Goal: Information Seeking & Learning: Learn about a topic

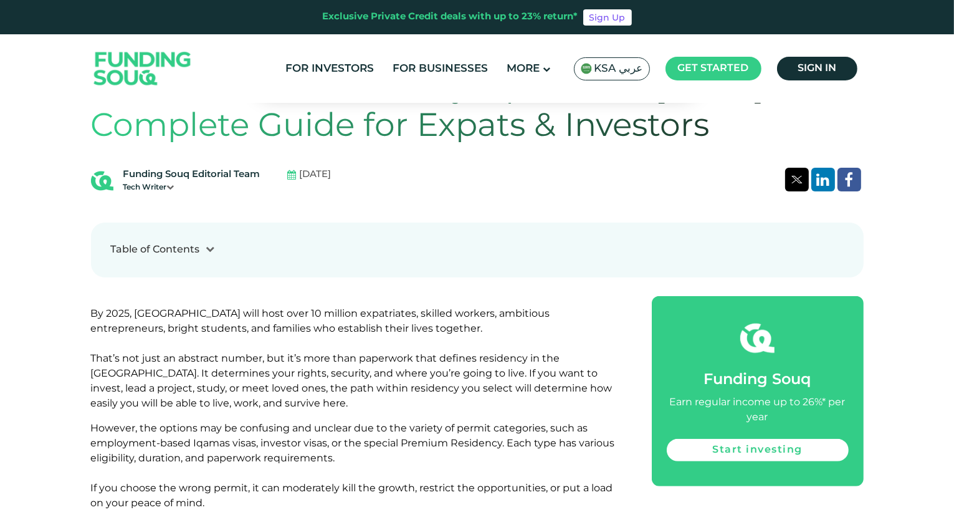
scroll to position [601, 0]
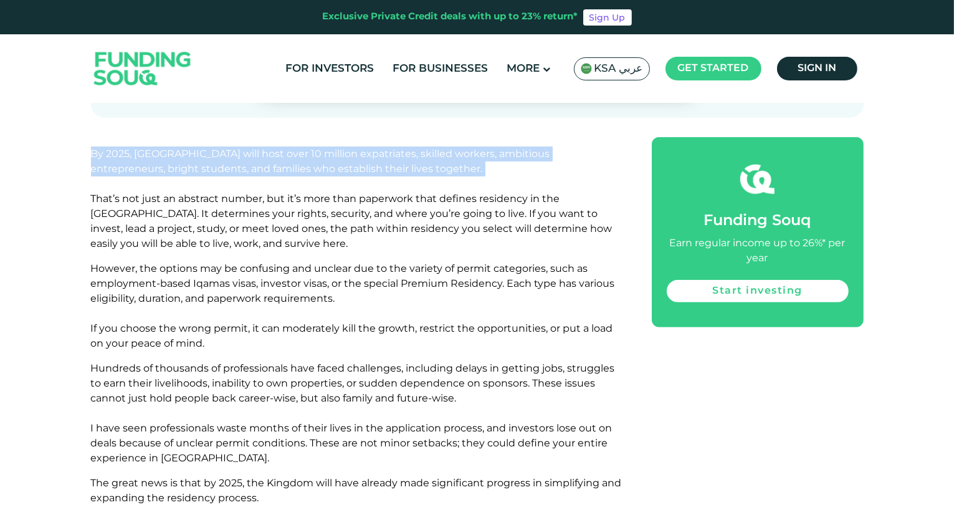
drag, startPoint x: 92, startPoint y: 152, endPoint x: 376, endPoint y: 178, distance: 285.4
click at [376, 178] on p "By 2025, [GEOGRAPHIC_DATA] will host over 10 million expatriates, skilled worke…" at bounding box center [357, 198] width 533 height 105
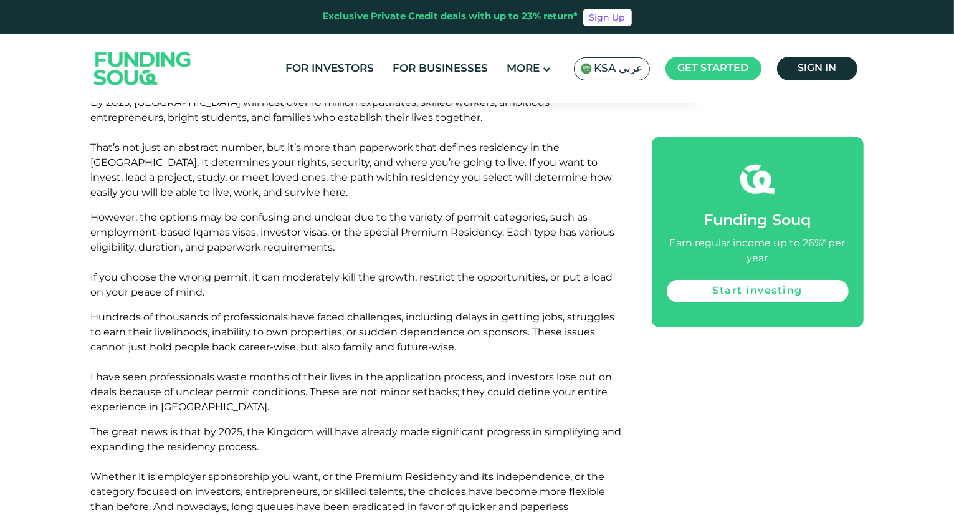
scroll to position [656, 0]
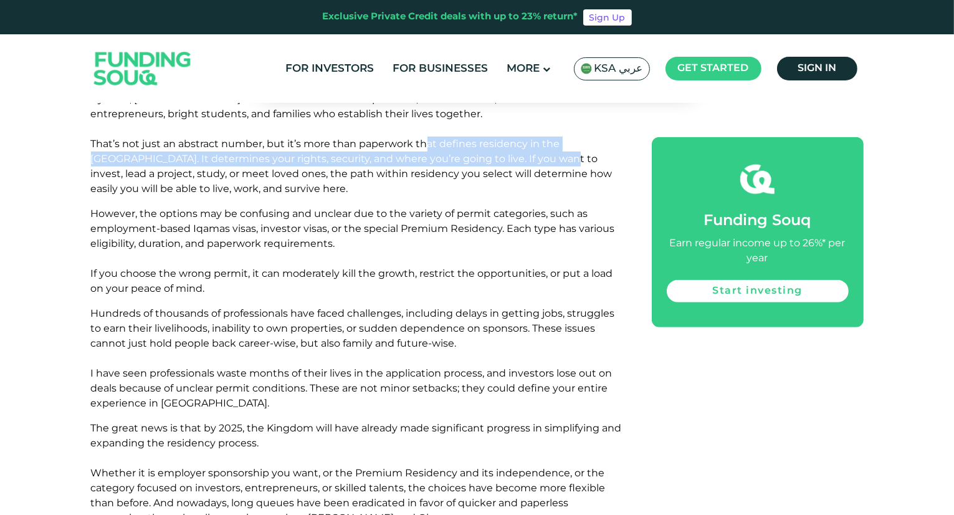
drag, startPoint x: 429, startPoint y: 136, endPoint x: 502, endPoint y: 153, distance: 75.4
click at [502, 153] on p "By 2025, [GEOGRAPHIC_DATA] will host over 10 million expatriates, skilled worke…" at bounding box center [357, 144] width 533 height 105
click at [502, 153] on span "By 2025, [GEOGRAPHIC_DATA] will host over 10 million expatriates, skilled worke…" at bounding box center [352, 144] width 522 height 102
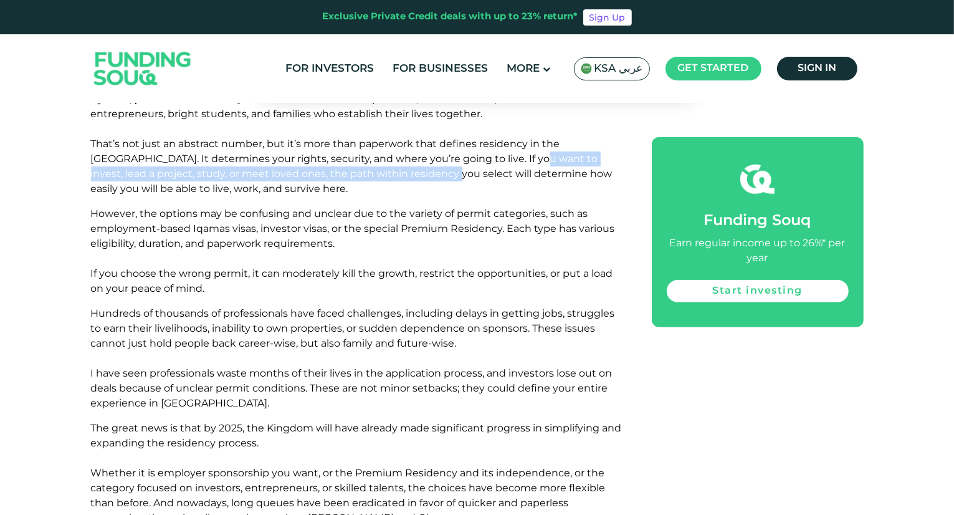
drag, startPoint x: 502, startPoint y: 153, endPoint x: 352, endPoint y: 173, distance: 152.2
click at [352, 173] on span "By 2025, [GEOGRAPHIC_DATA] will host over 10 million expatriates, skilled worke…" at bounding box center [352, 144] width 522 height 102
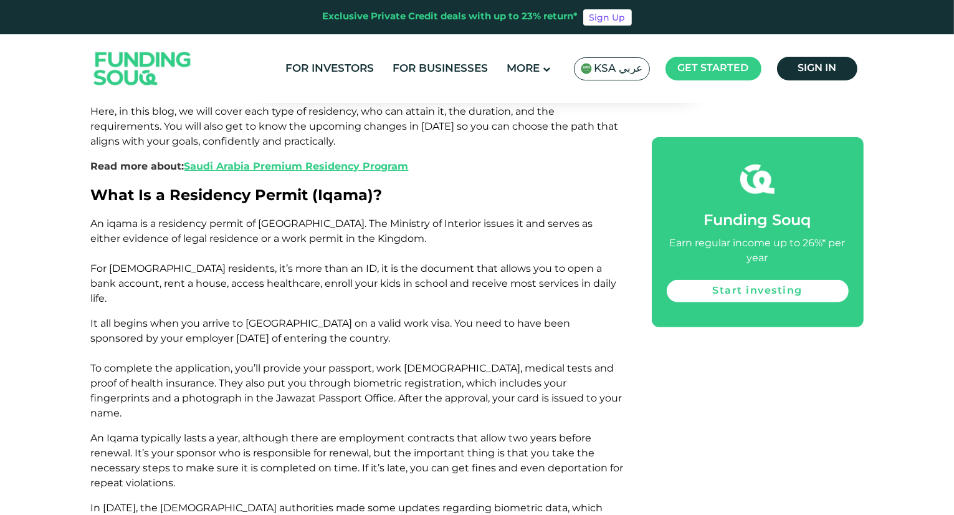
scroll to position [1132, 0]
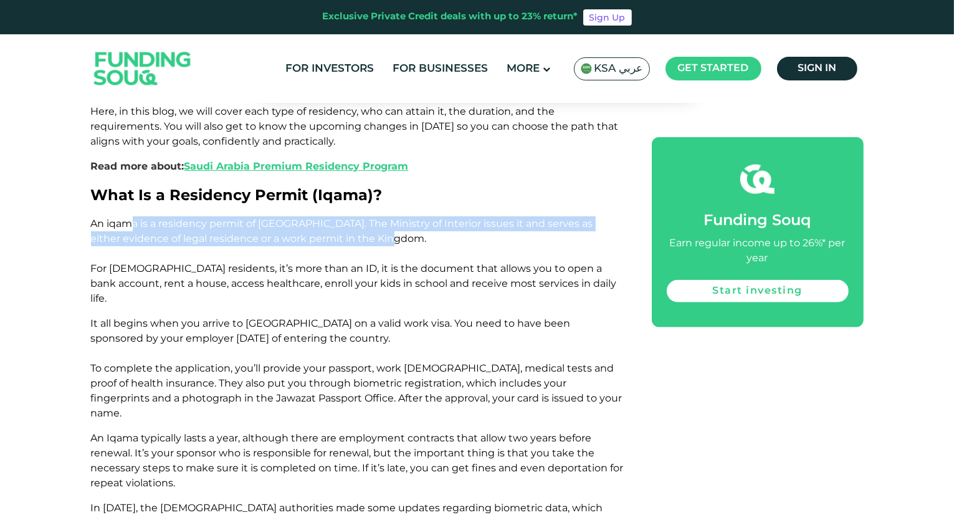
drag, startPoint x: 128, startPoint y: 224, endPoint x: 438, endPoint y: 237, distance: 310.1
click at [438, 237] on p "An iqama is a residency permit of [GEOGRAPHIC_DATA]. The Ministry of Interior i…" at bounding box center [357, 261] width 533 height 90
click at [406, 223] on span "An iqama is a residency permit of [GEOGRAPHIC_DATA]. The Ministry of Interior i…" at bounding box center [354, 261] width 526 height 87
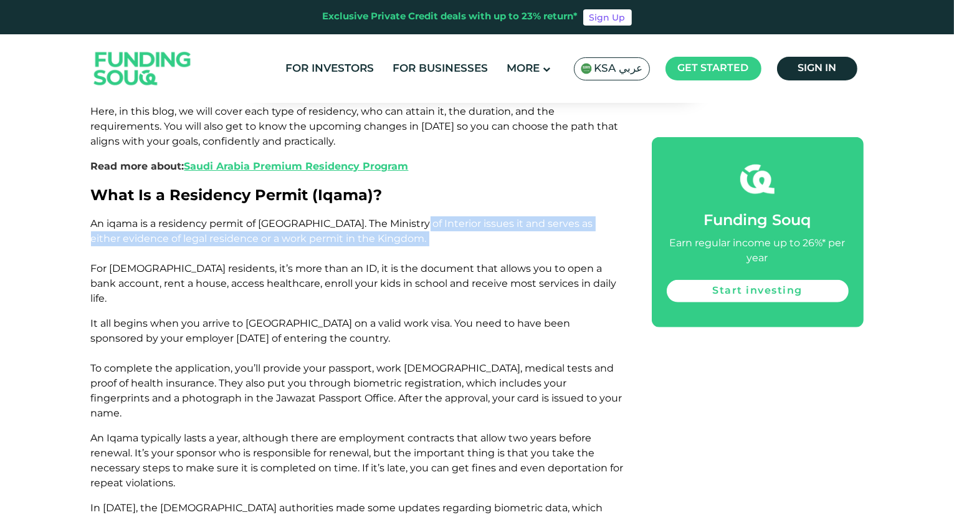
drag, startPoint x: 406, startPoint y: 223, endPoint x: 254, endPoint y: 251, distance: 155.3
click at [254, 251] on p "An iqama is a residency permit of [GEOGRAPHIC_DATA]. The Ministry of Interior i…" at bounding box center [357, 261] width 533 height 90
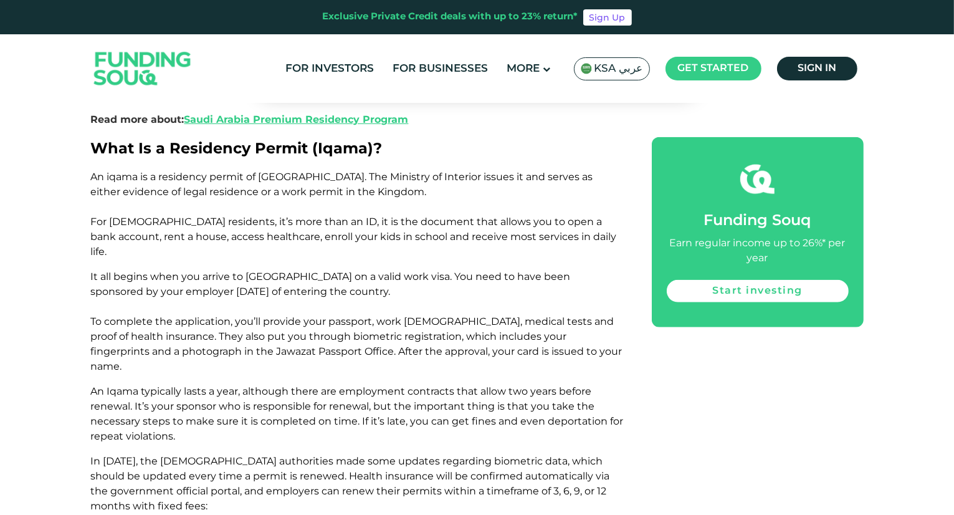
scroll to position [1179, 0]
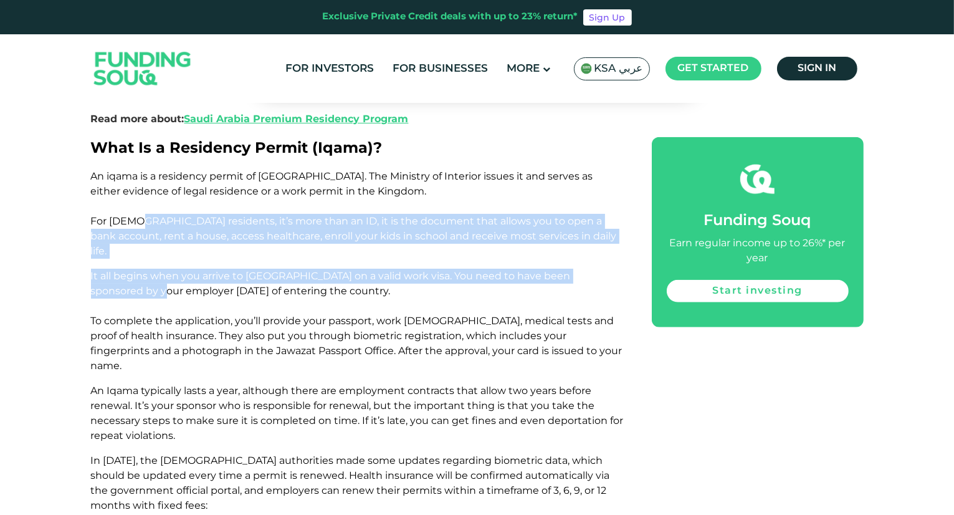
drag, startPoint x: 135, startPoint y: 224, endPoint x: 98, endPoint y: 268, distance: 57.1
click at [98, 269] on p "It all begins when you arrive to [GEOGRAPHIC_DATA] on a valid work visa. You ne…" at bounding box center [357, 321] width 533 height 105
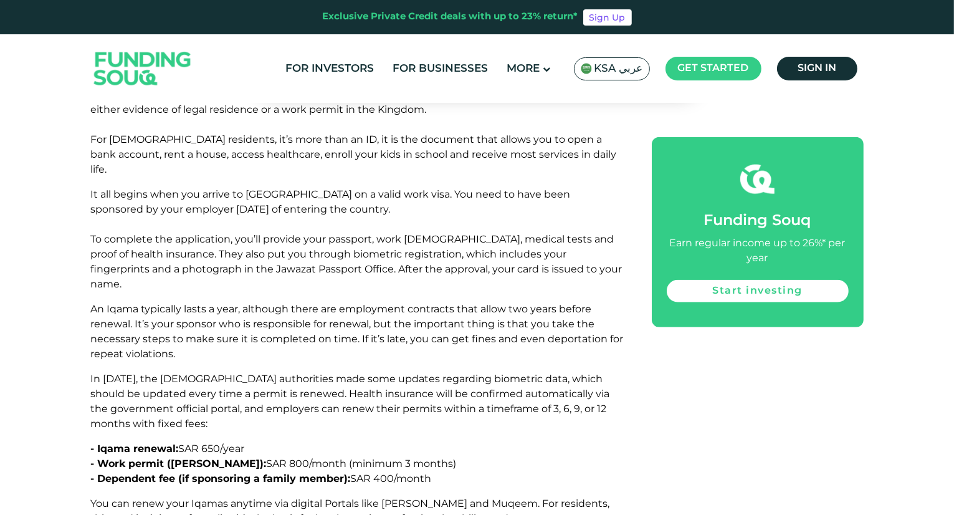
scroll to position [1262, 0]
drag, startPoint x: 274, startPoint y: 173, endPoint x: 349, endPoint y: 195, distance: 78.5
click at [349, 195] on p "It all begins when you arrive to [GEOGRAPHIC_DATA] on a valid work visa. You ne…" at bounding box center [357, 238] width 533 height 105
click at [345, 193] on p "It all begins when you arrive to [GEOGRAPHIC_DATA] on a valid work visa. You ne…" at bounding box center [357, 238] width 533 height 105
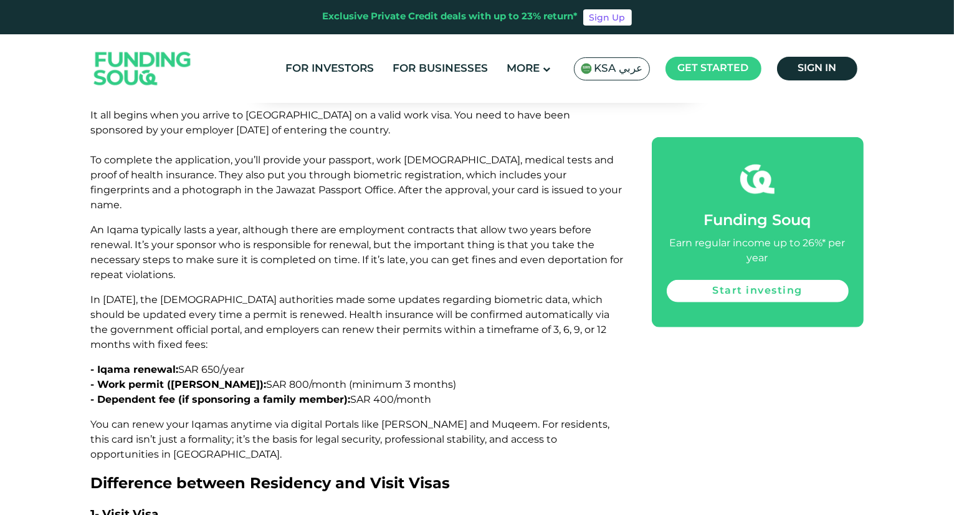
scroll to position [1341, 0]
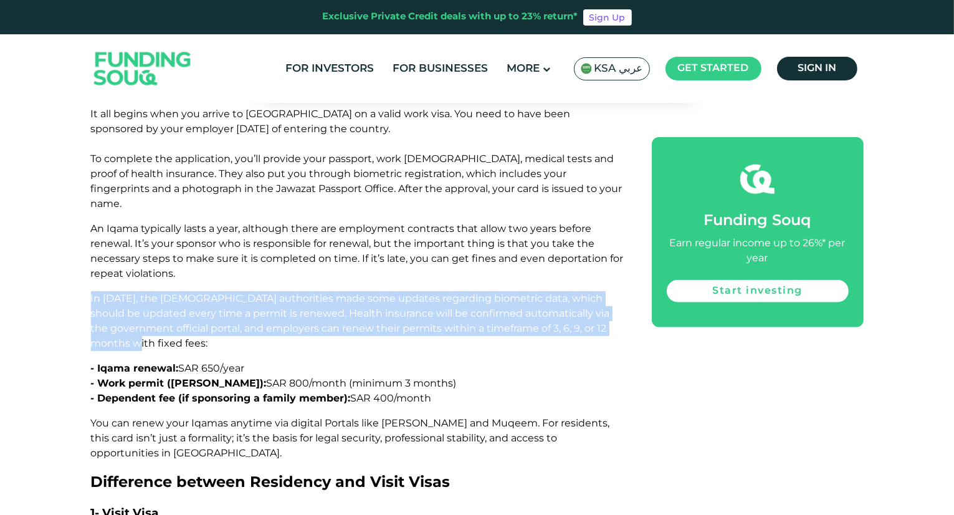
drag, startPoint x: 132, startPoint y: 317, endPoint x: 83, endPoint y: 267, distance: 69.6
drag, startPoint x: 83, startPoint y: 267, endPoint x: 151, endPoint y: 315, distance: 83.7
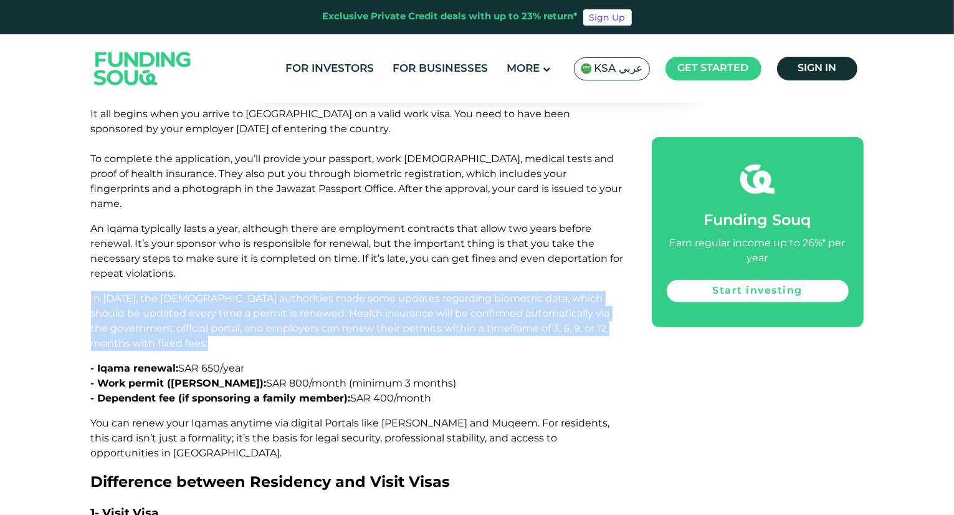
click at [151, 315] on p "In [DATE], the [DEMOGRAPHIC_DATA] authorities made some updates regarding biome…" at bounding box center [357, 321] width 533 height 60
drag, startPoint x: 151, startPoint y: 315, endPoint x: 76, endPoint y: 267, distance: 89.7
drag, startPoint x: 76, startPoint y: 267, endPoint x: 150, endPoint y: 315, distance: 88.3
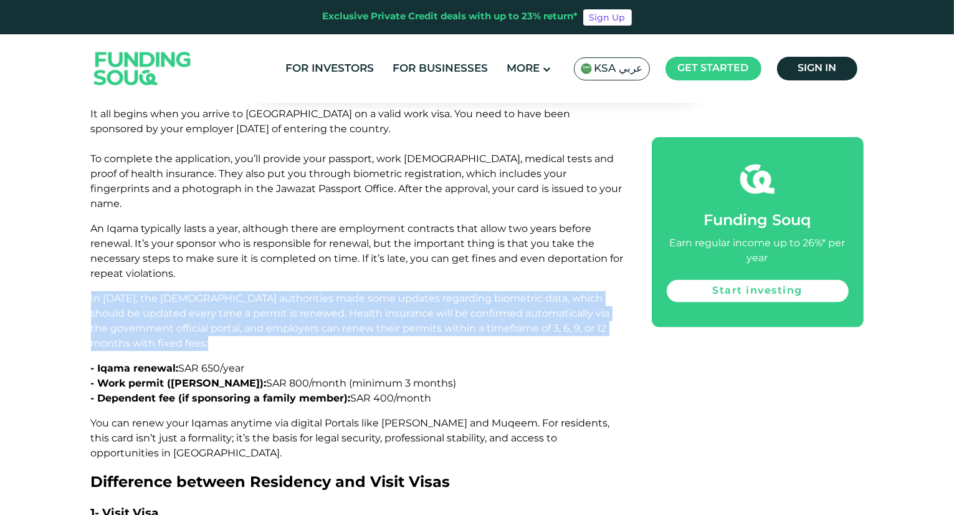
click at [150, 315] on p "In [DATE], the [DEMOGRAPHIC_DATA] authorities made some updates regarding biome…" at bounding box center [357, 321] width 533 height 60
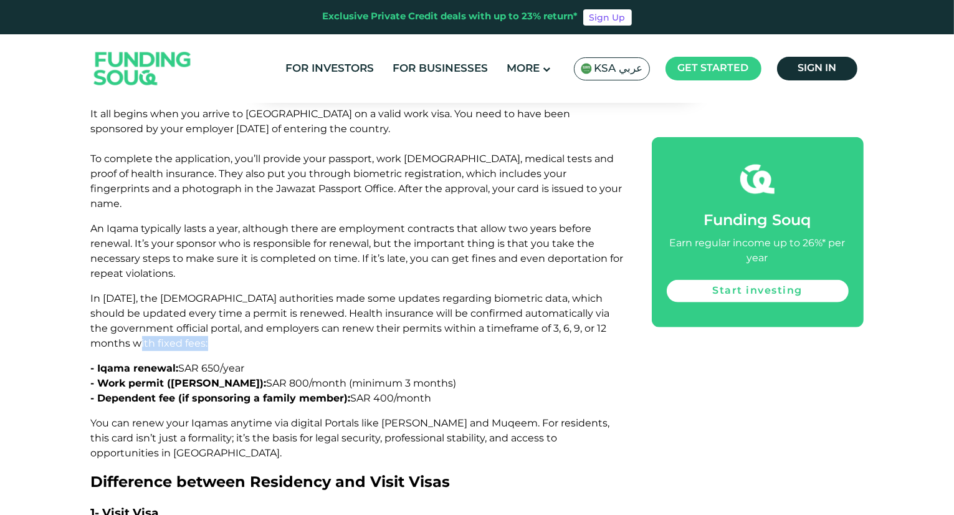
click at [150, 315] on p "In [DATE], the [DEMOGRAPHIC_DATA] authorities made some updates regarding biome…" at bounding box center [357, 321] width 533 height 60
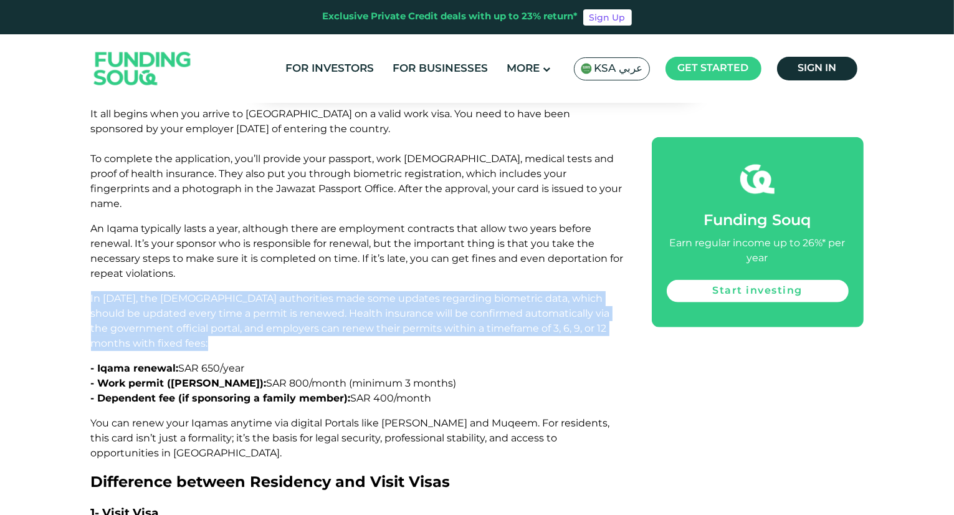
drag, startPoint x: 150, startPoint y: 315, endPoint x: 70, endPoint y: 251, distance: 102.4
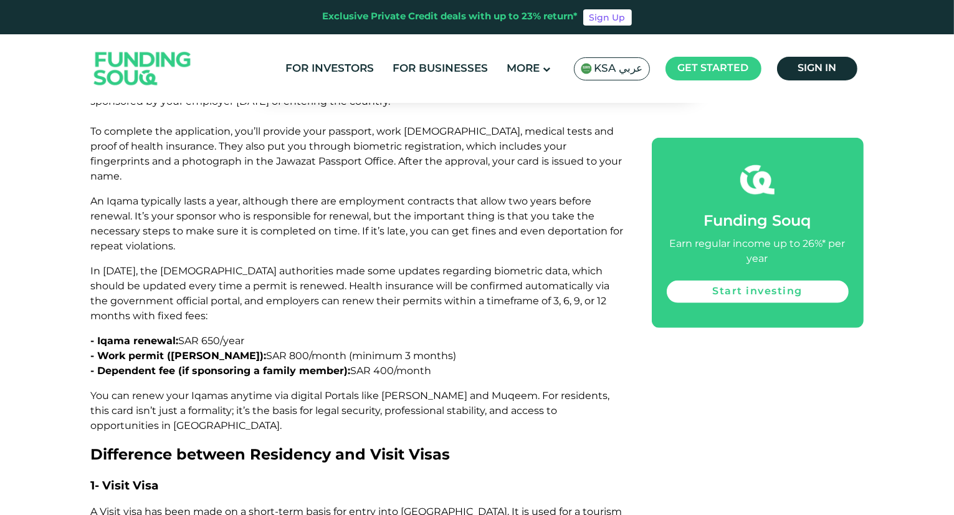
scroll to position [1370, 0]
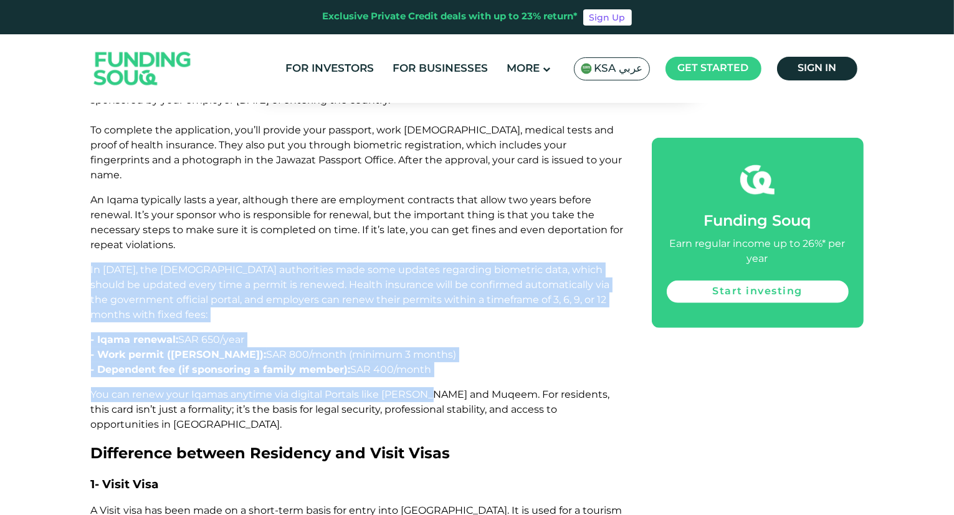
drag, startPoint x: 92, startPoint y: 242, endPoint x: 426, endPoint y: 352, distance: 352.0
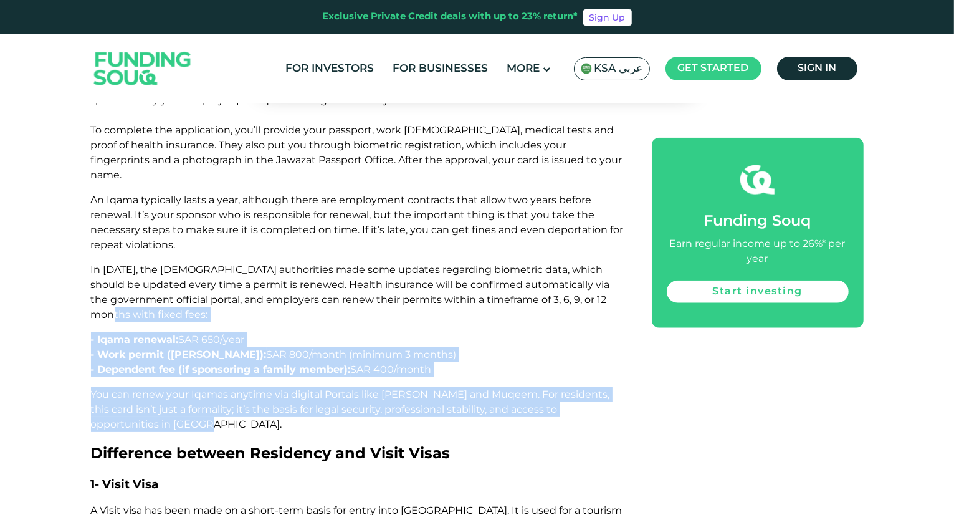
drag, startPoint x: 176, startPoint y: 391, endPoint x: 69, endPoint y: 290, distance: 146.4
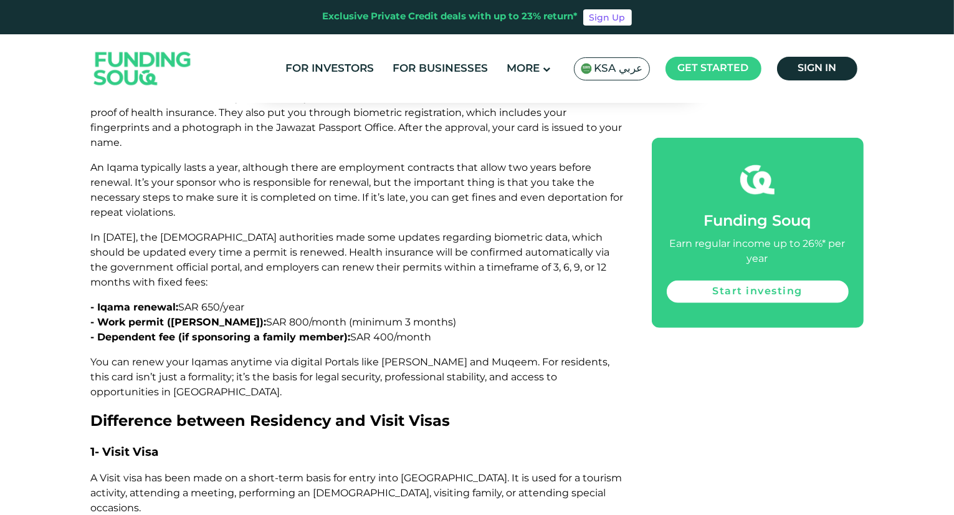
scroll to position [1403, 0]
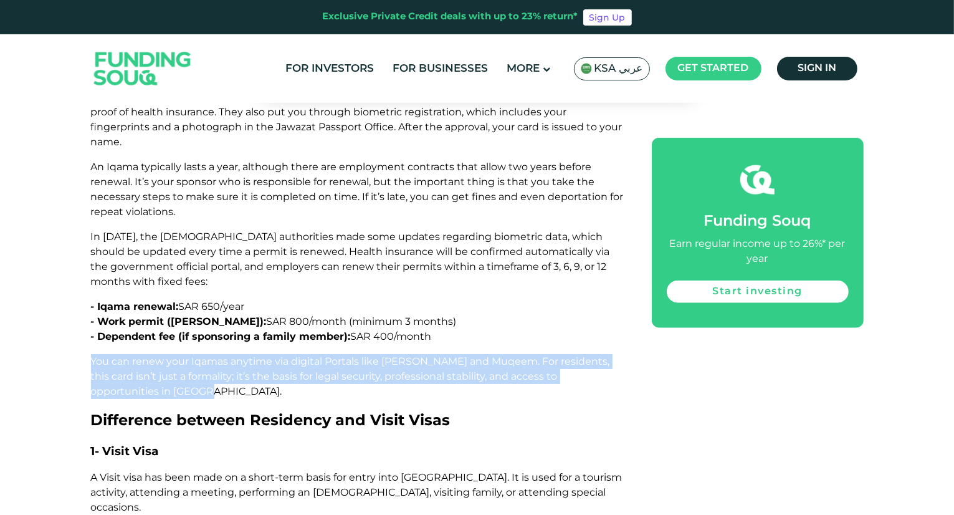
drag, startPoint x: 85, startPoint y: 317, endPoint x: 172, endPoint y: 357, distance: 96.2
click at [172, 357] on p "You can renew your Iqamas anytime via digital Portals like [PERSON_NAME] and Mu…" at bounding box center [357, 376] width 533 height 45
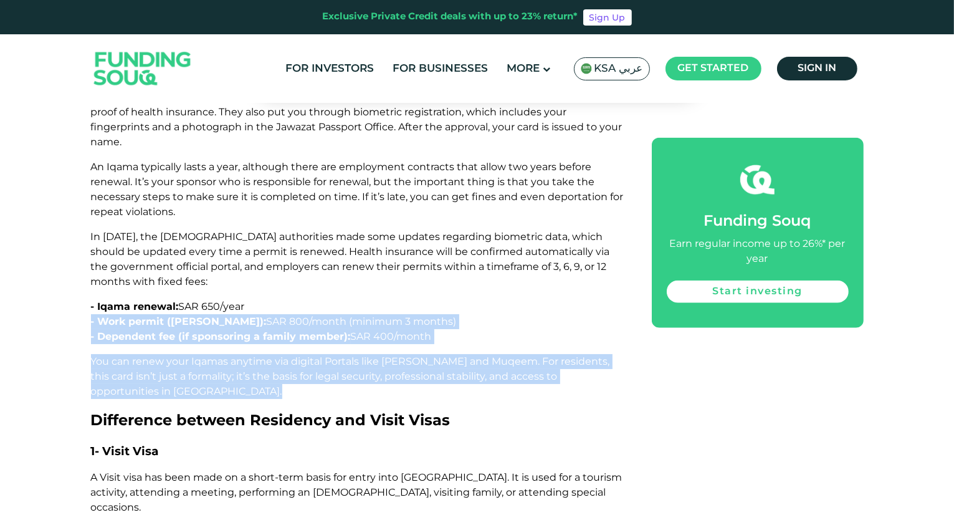
drag, startPoint x: 172, startPoint y: 357, endPoint x: 75, endPoint y: 291, distance: 117.6
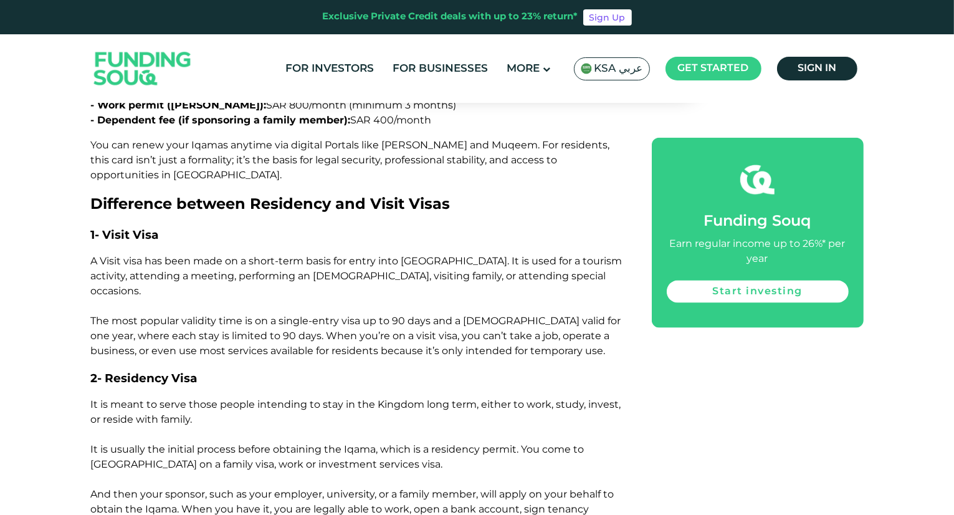
scroll to position [1623, 0]
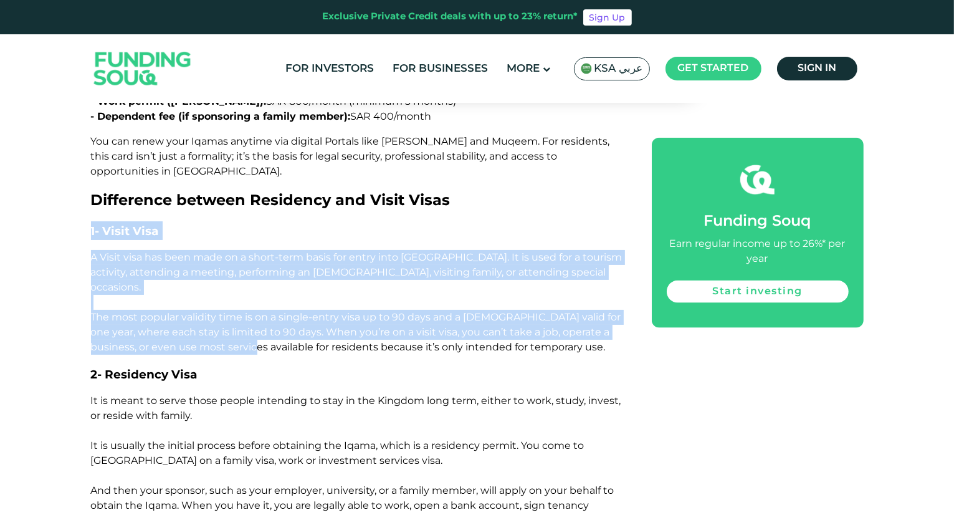
drag, startPoint x: 82, startPoint y: 186, endPoint x: 251, endPoint y: 296, distance: 201.4
click at [251, 296] on span "A Visit visa has been made on a short-term basis for entry into [GEOGRAPHIC_DAT…" at bounding box center [357, 302] width 532 height 102
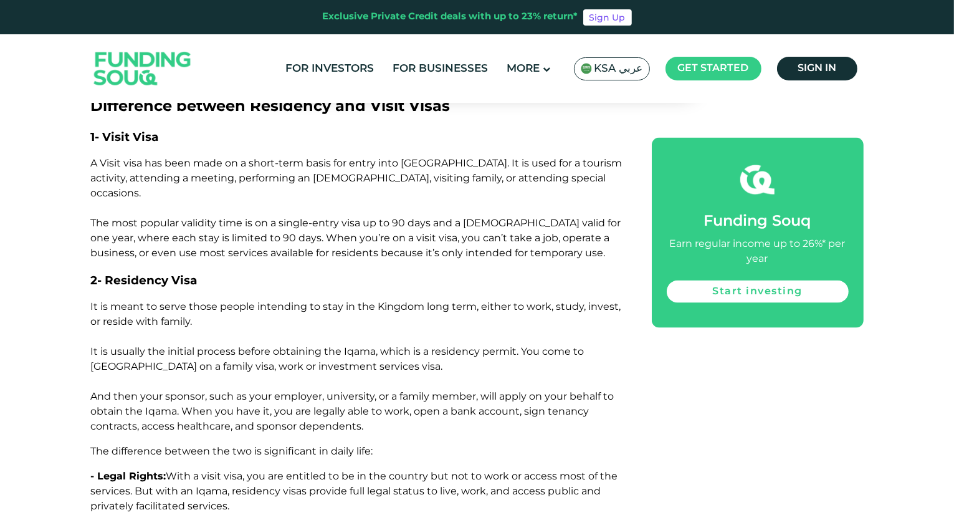
scroll to position [1720, 0]
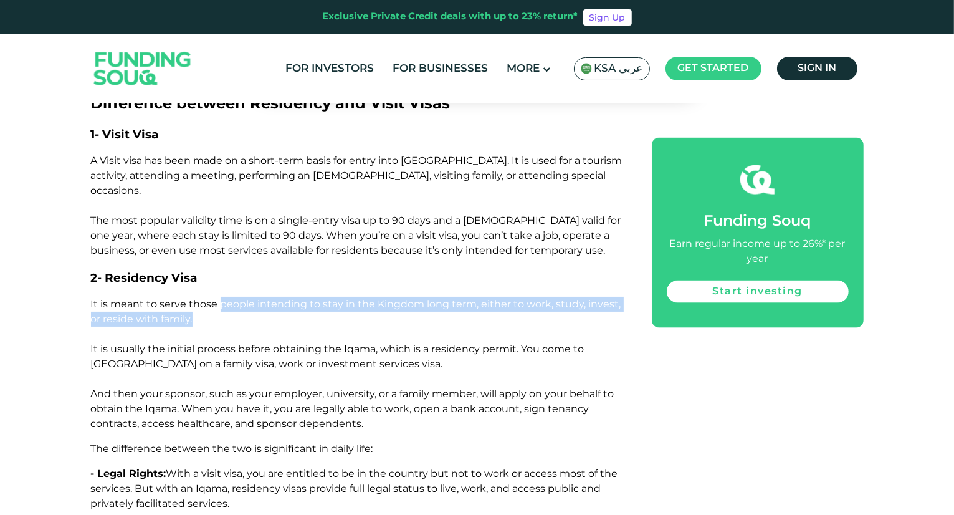
drag, startPoint x: 219, startPoint y: 255, endPoint x: 363, endPoint y: 274, distance: 144.7
click at [363, 297] on p "It is meant to serve those people intending to stay in the Kingdom long term, e…" at bounding box center [357, 364] width 533 height 135
drag, startPoint x: 363, startPoint y: 274, endPoint x: 222, endPoint y: 245, distance: 143.9
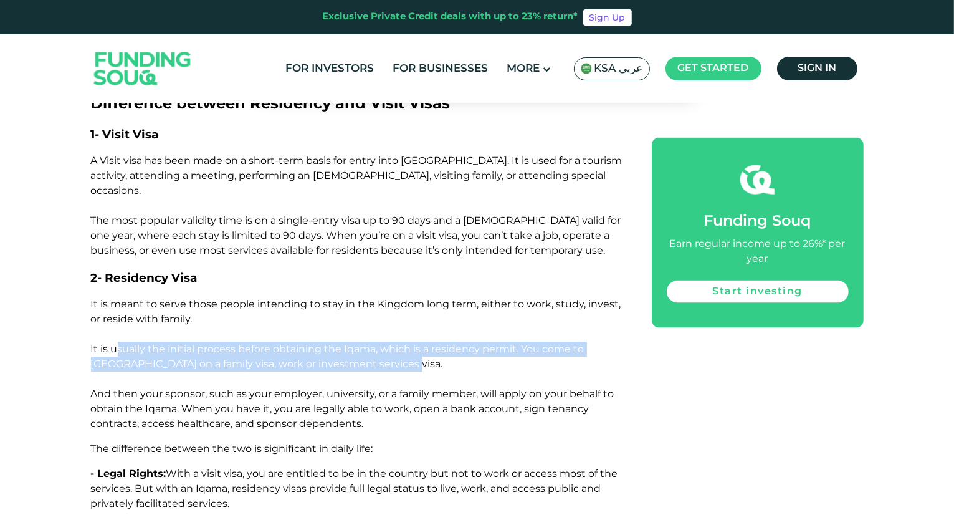
drag, startPoint x: 115, startPoint y: 299, endPoint x: 373, endPoint y: 323, distance: 259.2
click at [373, 323] on p "It is meant to serve those people intending to stay in the Kingdom long term, e…" at bounding box center [357, 364] width 533 height 135
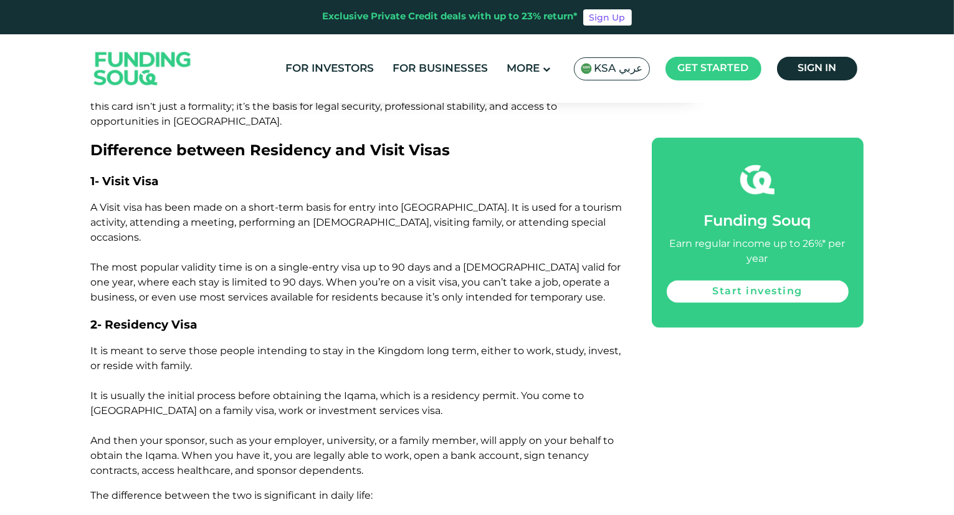
scroll to position [1670, 0]
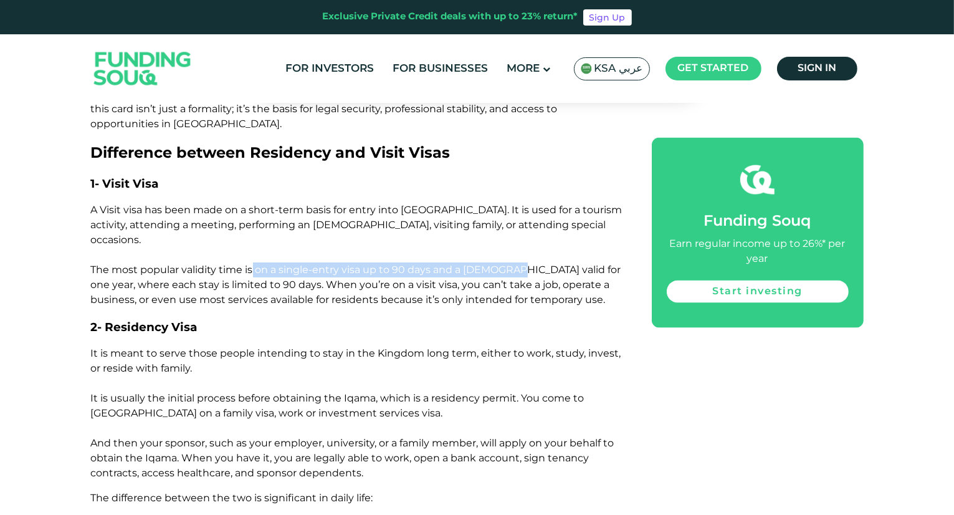
drag, startPoint x: 251, startPoint y: 226, endPoint x: 511, endPoint y: 229, distance: 260.6
click at [511, 229] on span "A Visit visa has been made on a short-term basis for entry into [GEOGRAPHIC_DAT…" at bounding box center [357, 255] width 532 height 102
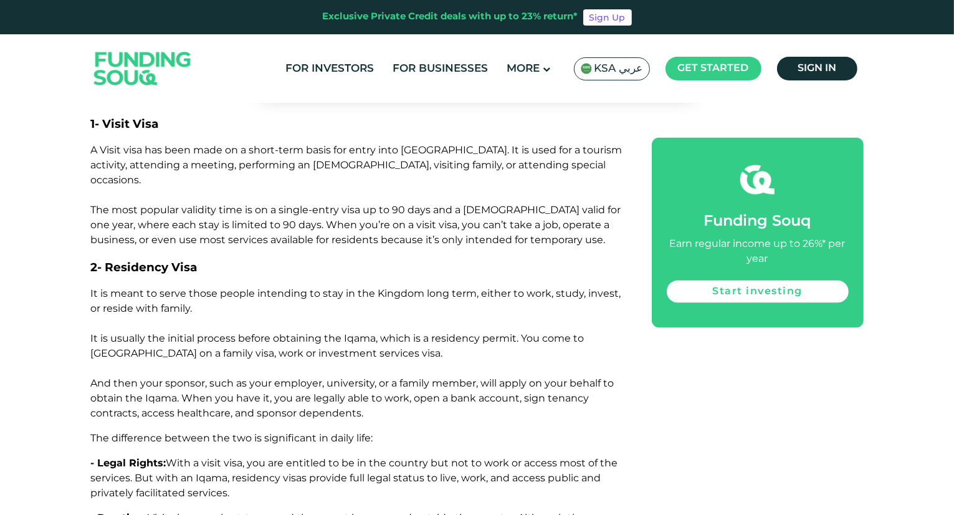
scroll to position [1725, 0]
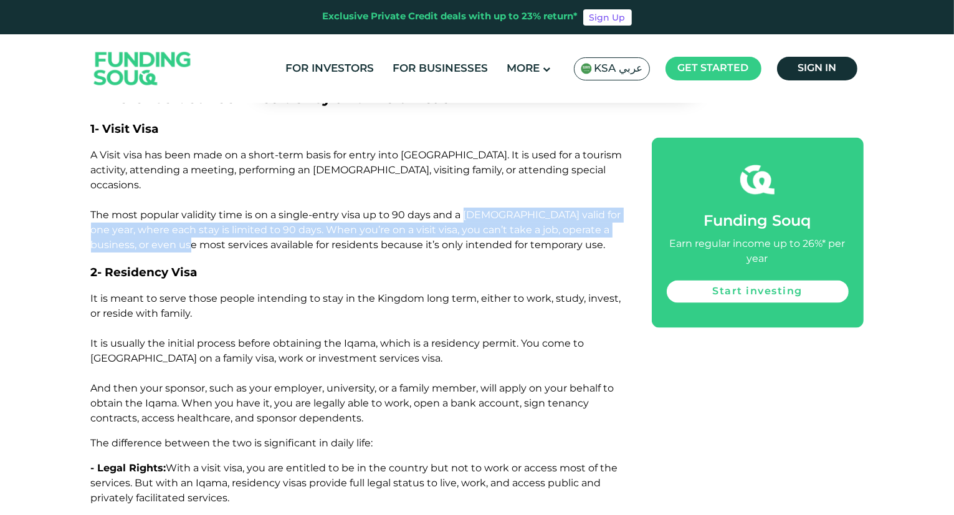
drag, startPoint x: 467, startPoint y: 164, endPoint x: 184, endPoint y: 194, distance: 285.2
click at [184, 194] on span "A Visit visa has been made on a short-term basis for entry into [GEOGRAPHIC_DAT…" at bounding box center [357, 200] width 532 height 102
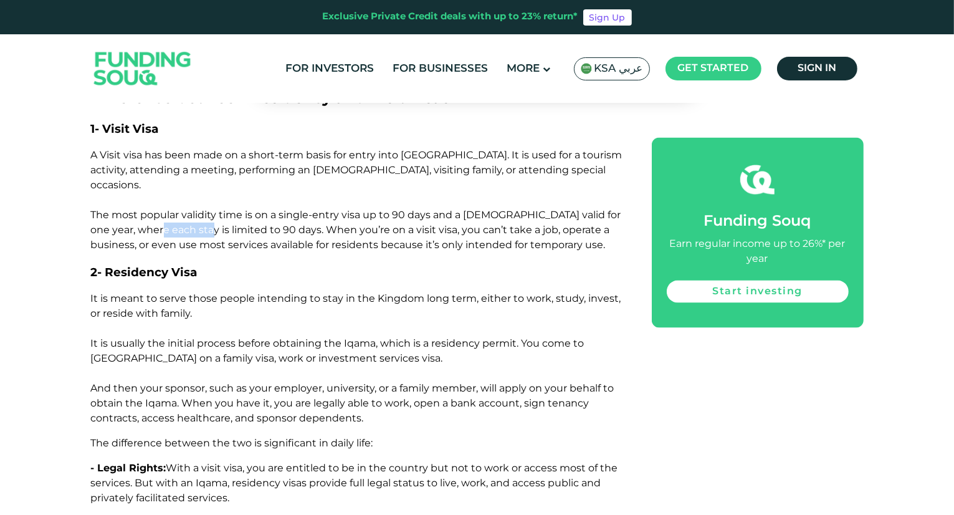
drag, startPoint x: 135, startPoint y: 185, endPoint x: 188, endPoint y: 181, distance: 53.8
click at [188, 181] on span "A Visit visa has been made on a short-term basis for entry into [GEOGRAPHIC_DAT…" at bounding box center [357, 200] width 532 height 102
drag, startPoint x: 188, startPoint y: 181, endPoint x: 319, endPoint y: 176, distance: 130.4
click at [319, 176] on p "A Visit visa has been made on a short-term basis for entry into [GEOGRAPHIC_DAT…" at bounding box center [357, 200] width 533 height 105
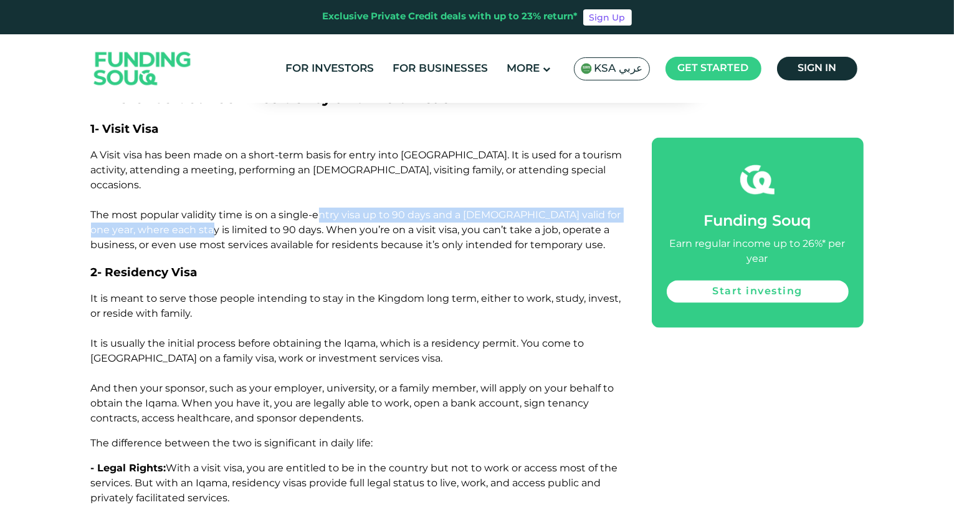
click at [319, 176] on p "A Visit visa has been made on a short-term basis for entry into [GEOGRAPHIC_DAT…" at bounding box center [357, 200] width 533 height 105
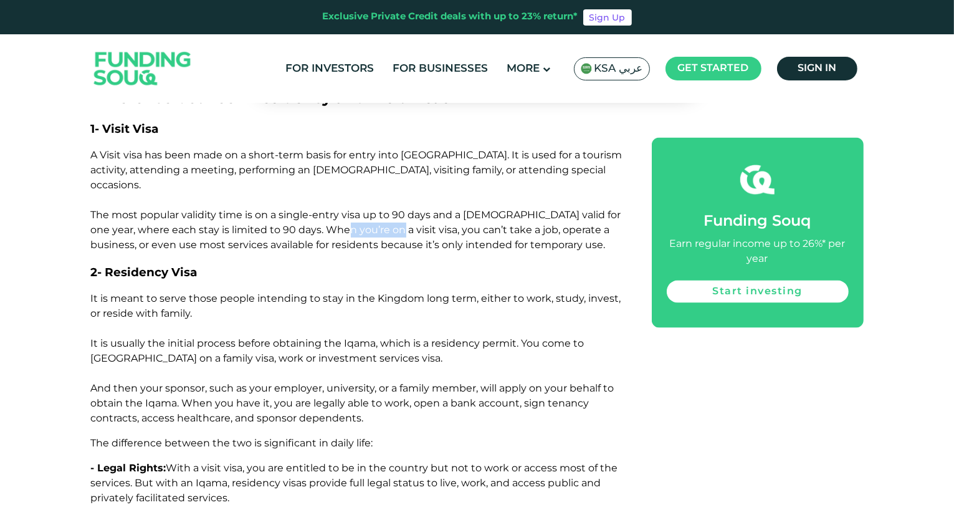
drag, startPoint x: 320, startPoint y: 178, endPoint x: 376, endPoint y: 180, distance: 56.2
click at [376, 180] on span "A Visit visa has been made on a short-term basis for entry into [GEOGRAPHIC_DAT…" at bounding box center [357, 200] width 532 height 102
drag, startPoint x: 376, startPoint y: 180, endPoint x: 435, endPoint y: 181, distance: 58.6
click at [435, 181] on span "A Visit visa has been made on a short-term basis for entry into [GEOGRAPHIC_DAT…" at bounding box center [357, 200] width 532 height 102
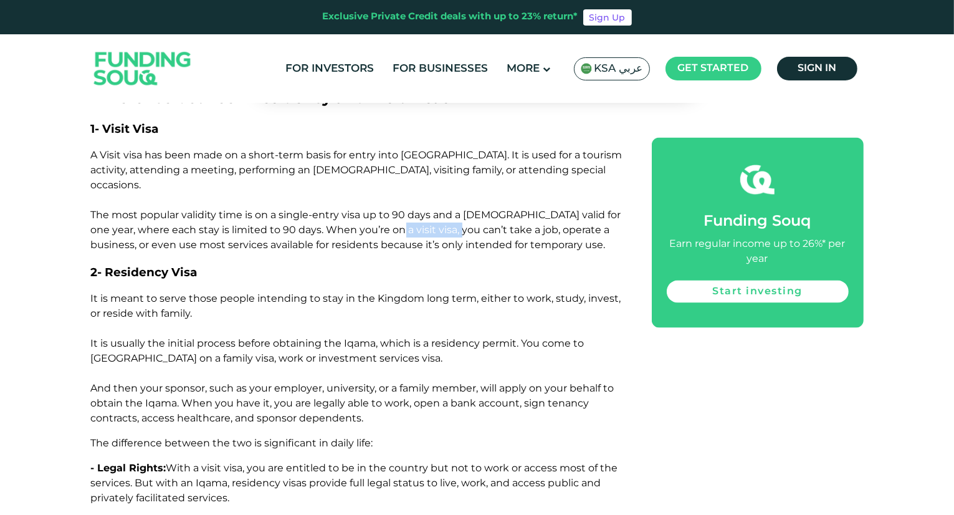
click at [435, 181] on span "A Visit visa has been made on a short-term basis for entry into [GEOGRAPHIC_DAT…" at bounding box center [357, 200] width 532 height 102
drag, startPoint x: 435, startPoint y: 181, endPoint x: 469, endPoint y: 187, distance: 34.7
click at [469, 187] on span "A Visit visa has been made on a short-term basis for entry into [GEOGRAPHIC_DAT…" at bounding box center [357, 200] width 532 height 102
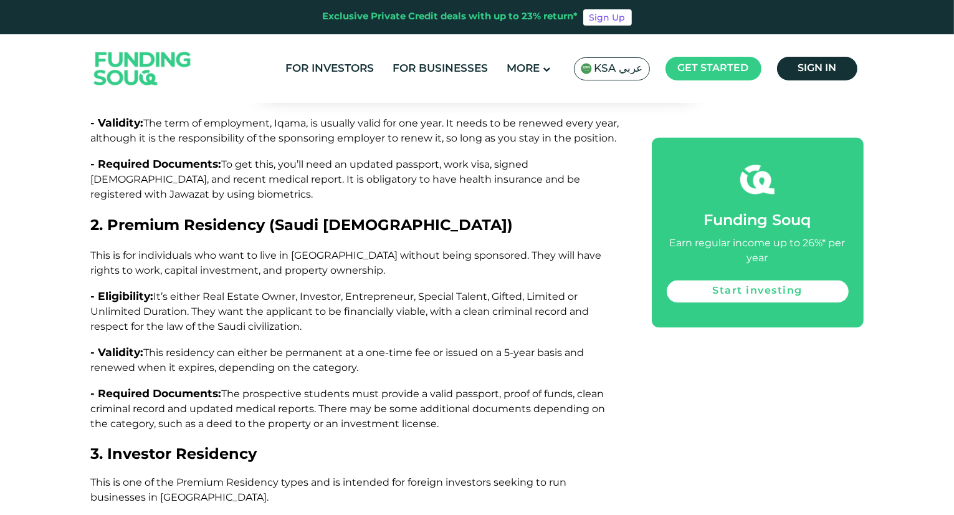
scroll to position [2538, 0]
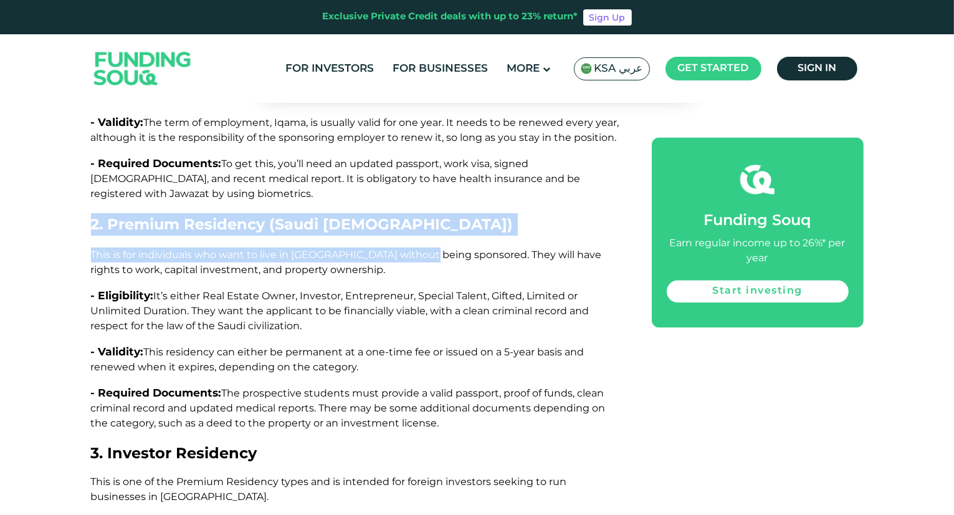
drag, startPoint x: 87, startPoint y: 156, endPoint x: 424, endPoint y: 180, distance: 338.0
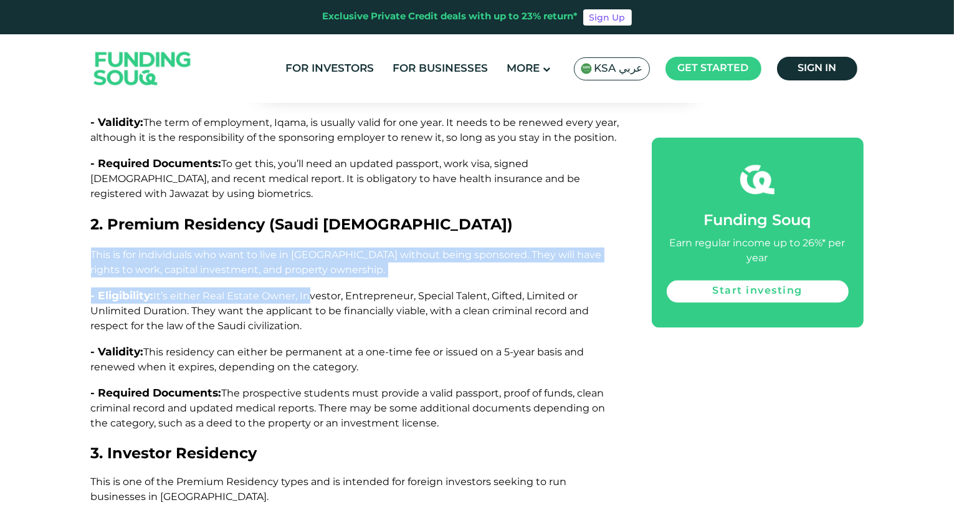
drag, startPoint x: 87, startPoint y: 196, endPoint x: 310, endPoint y: 237, distance: 226.9
click at [310, 290] on span "It’s either Real Estate Owner, Investor, Entrepreneur, Special Talent, Gifted, …" at bounding box center [340, 311] width 499 height 42
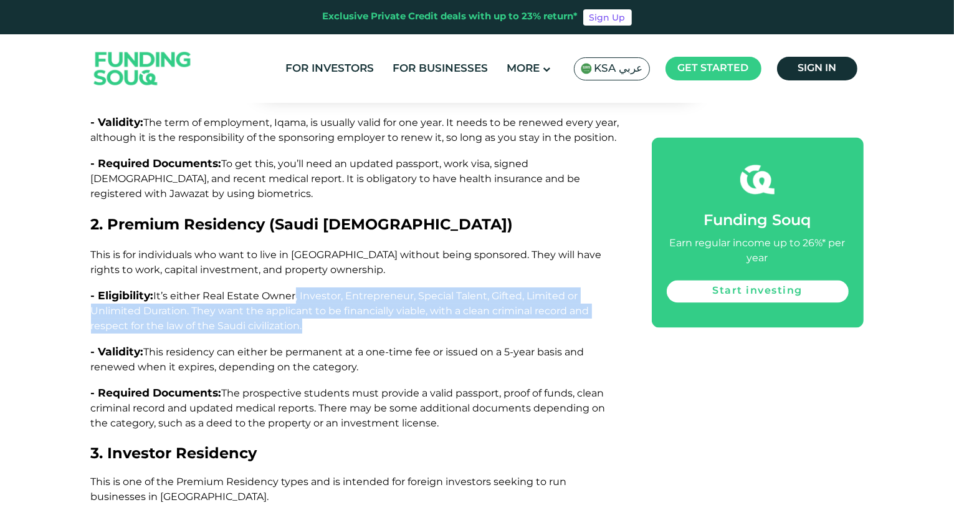
drag, startPoint x: 295, startPoint y: 236, endPoint x: 561, endPoint y: 260, distance: 266.6
click at [561, 287] on p "- Eligibility: It’s either Real Estate Owner, Investor, Entrepreneur, Special T…" at bounding box center [357, 310] width 533 height 46
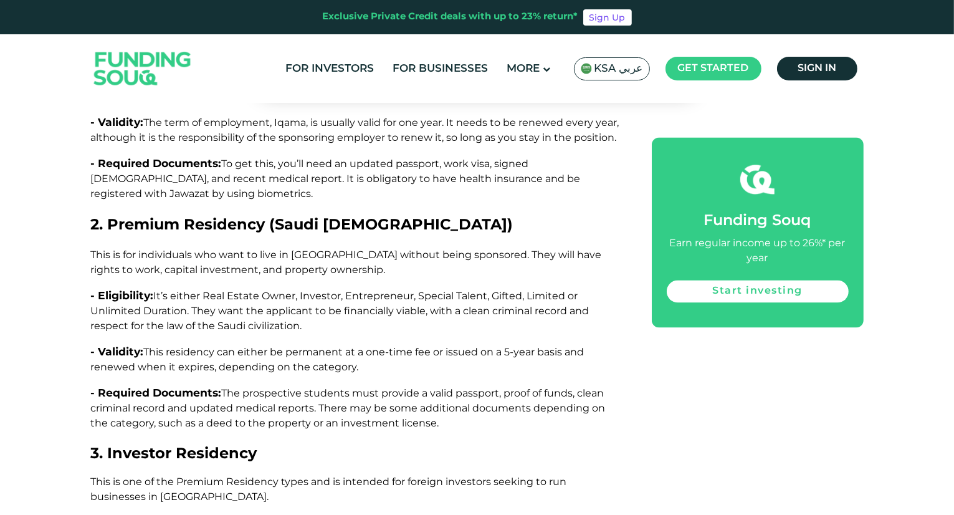
click at [448, 287] on p "- Eligibility: It’s either Real Estate Owner, Investor, Entrepreneur, Special T…" at bounding box center [357, 310] width 533 height 46
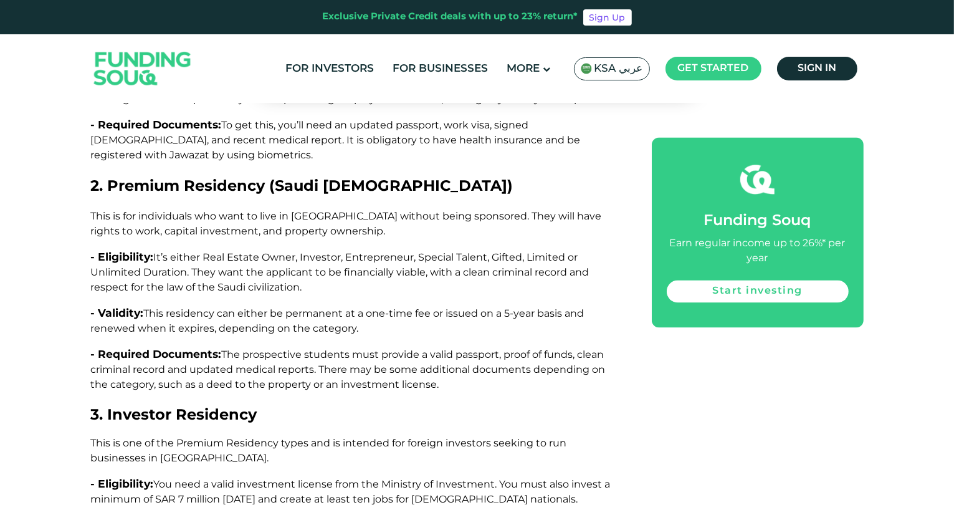
scroll to position [2645, 0]
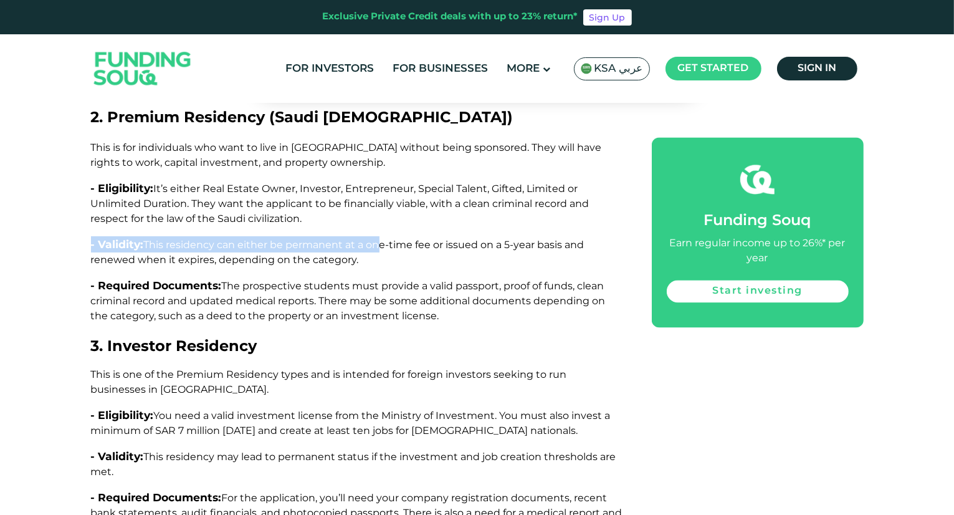
drag, startPoint x: 80, startPoint y: 178, endPoint x: 378, endPoint y: 192, distance: 298.9
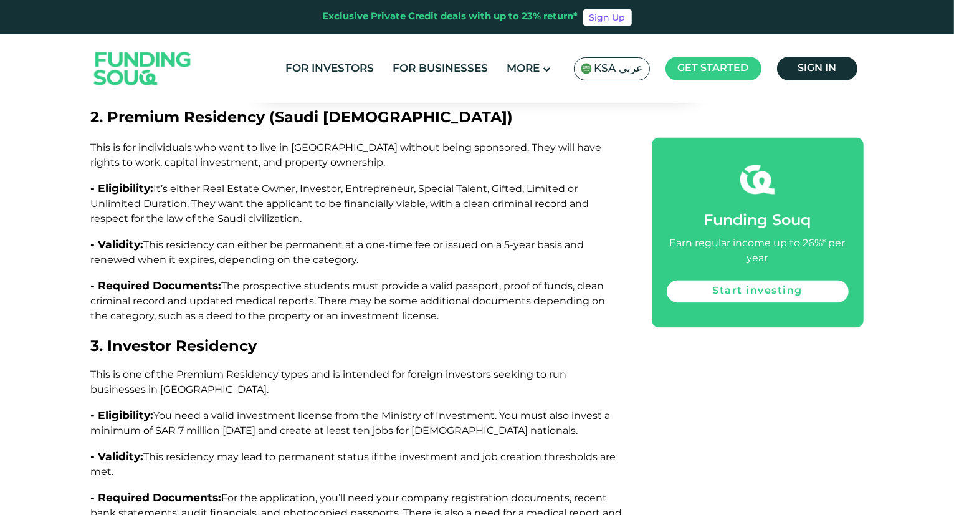
click at [377, 236] on p "- Validity: This residency can either be permanent at a one-time fee or issued …" at bounding box center [357, 251] width 533 height 31
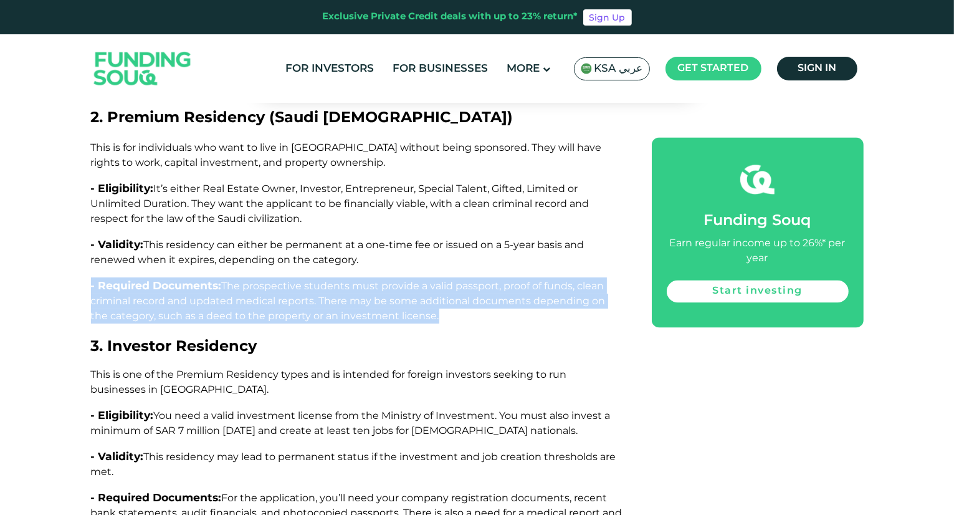
drag, startPoint x: 82, startPoint y: 218, endPoint x: 471, endPoint y: 253, distance: 389.9
click at [471, 277] on p "- Required Documents: The prospective students must provide a valid passport, p…" at bounding box center [357, 300] width 533 height 46
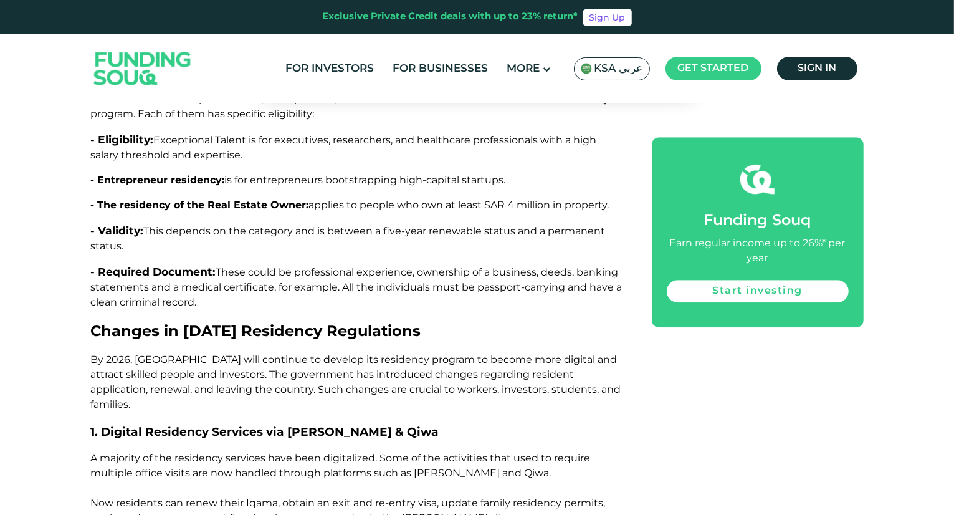
scroll to position [3542, 0]
